Goal: Find specific page/section: Find specific page/section

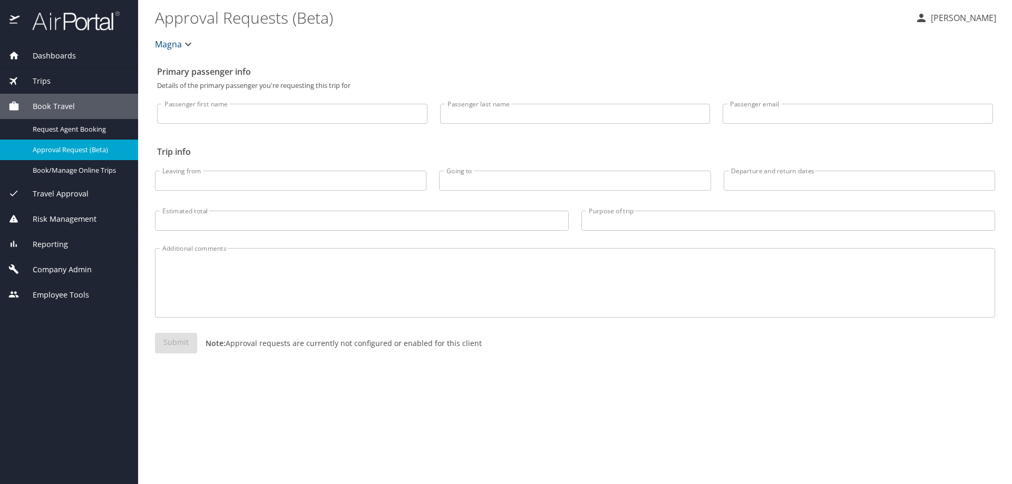
click at [32, 77] on span "Trips" at bounding box center [34, 81] width 31 height 12
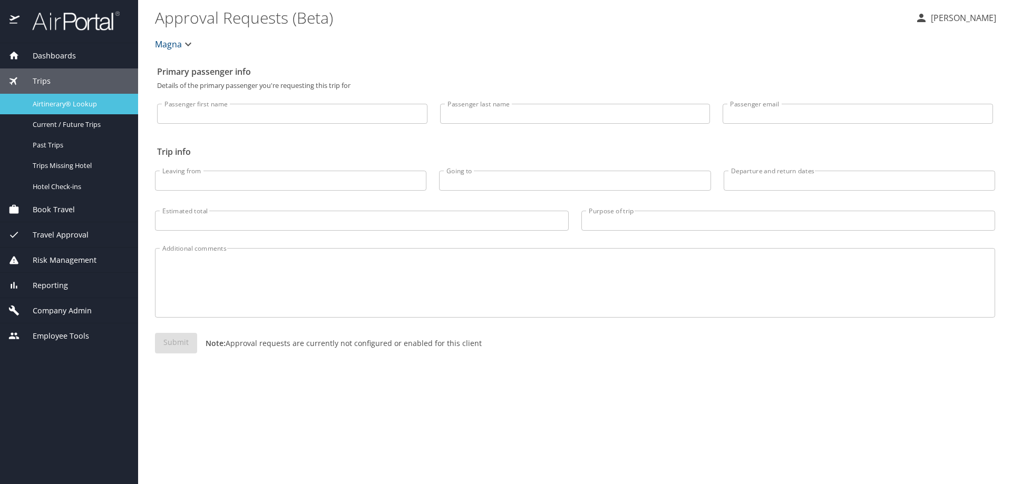
click at [70, 104] on span "Airtinerary® Lookup" at bounding box center [79, 104] width 93 height 10
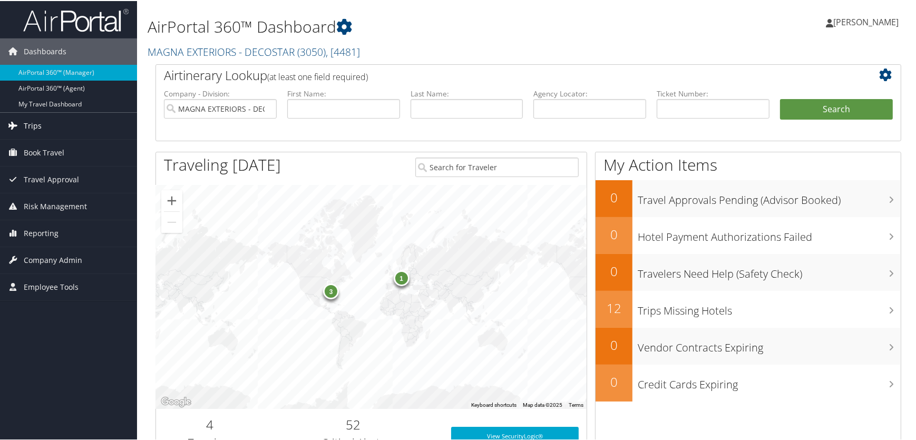
click at [32, 126] on span "Trips" at bounding box center [33, 125] width 18 height 26
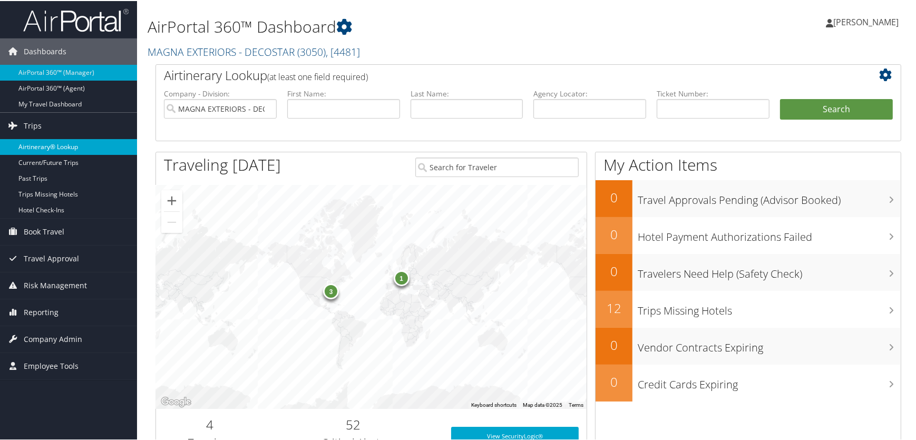
click at [38, 143] on link "Airtinerary® Lookup" at bounding box center [68, 146] width 137 height 16
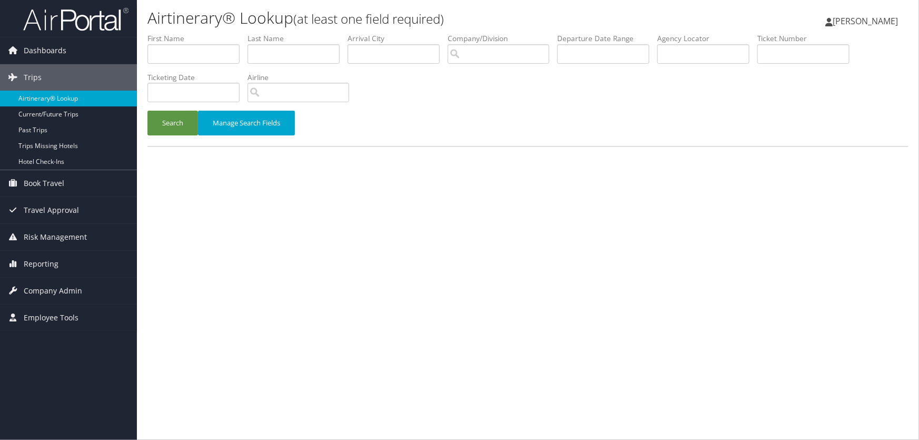
click at [884, 24] on span "[PERSON_NAME]" at bounding box center [865, 21] width 65 height 12
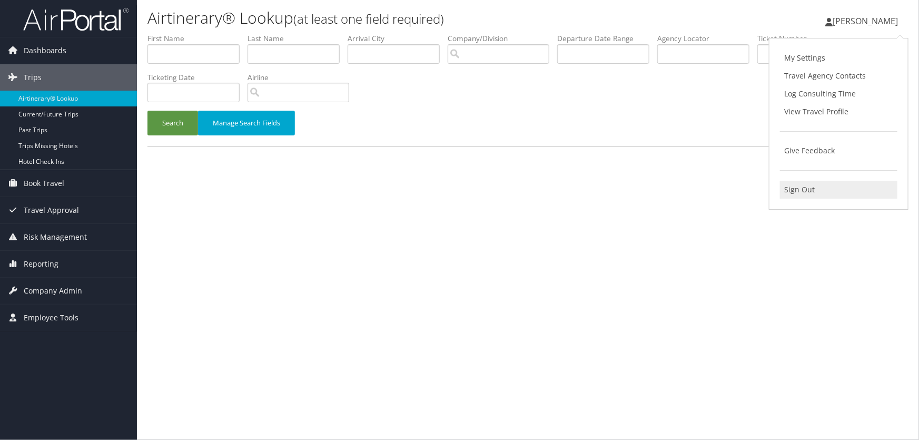
click at [810, 184] on link "Sign Out" at bounding box center [839, 190] width 118 height 18
